Goal: Navigation & Orientation: Find specific page/section

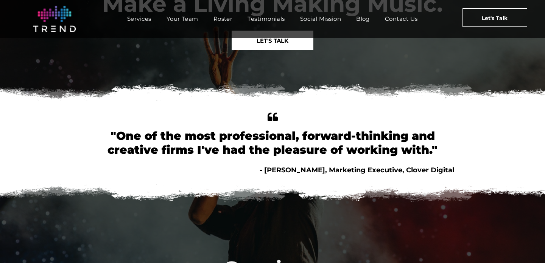
scroll to position [56, 0]
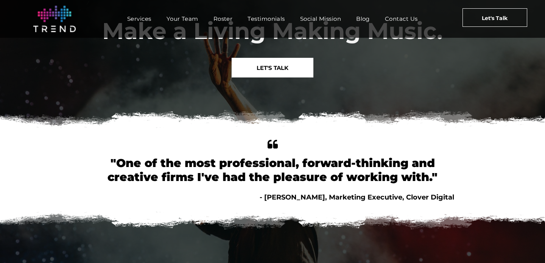
click at [185, 13] on span "Your Team" at bounding box center [183, 18] width 32 height 11
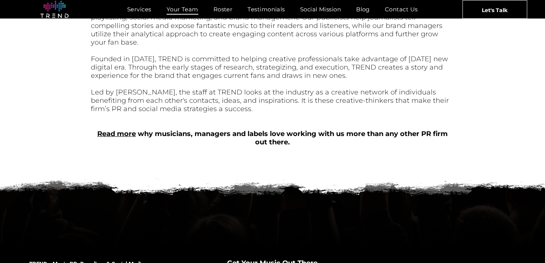
scroll to position [376, 0]
